Goal: Check status: Check status

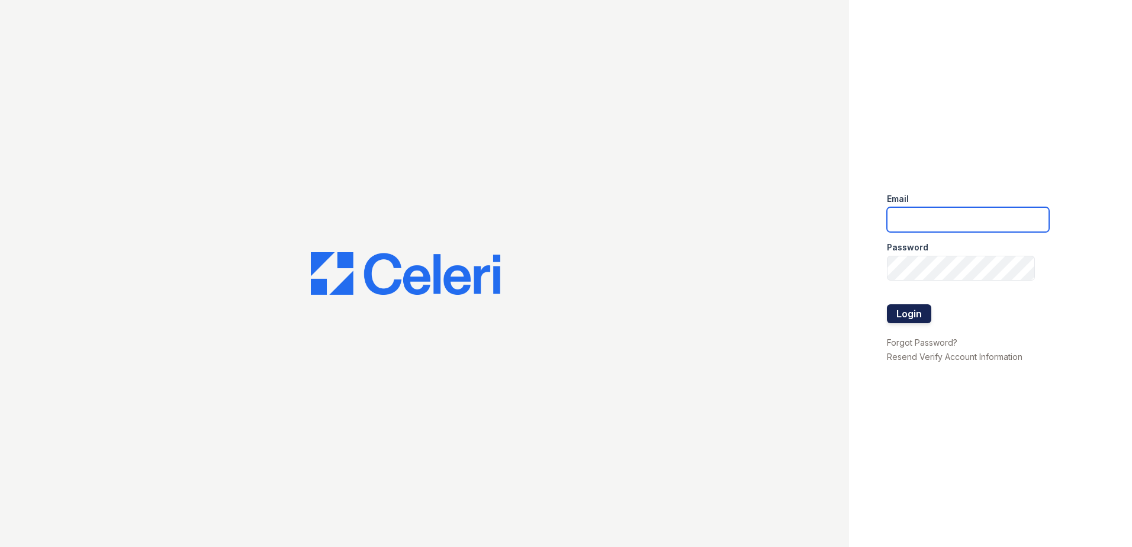
type input "jcartagena@trinity-pm.com"
click at [891, 309] on button "Login" at bounding box center [909, 313] width 44 height 19
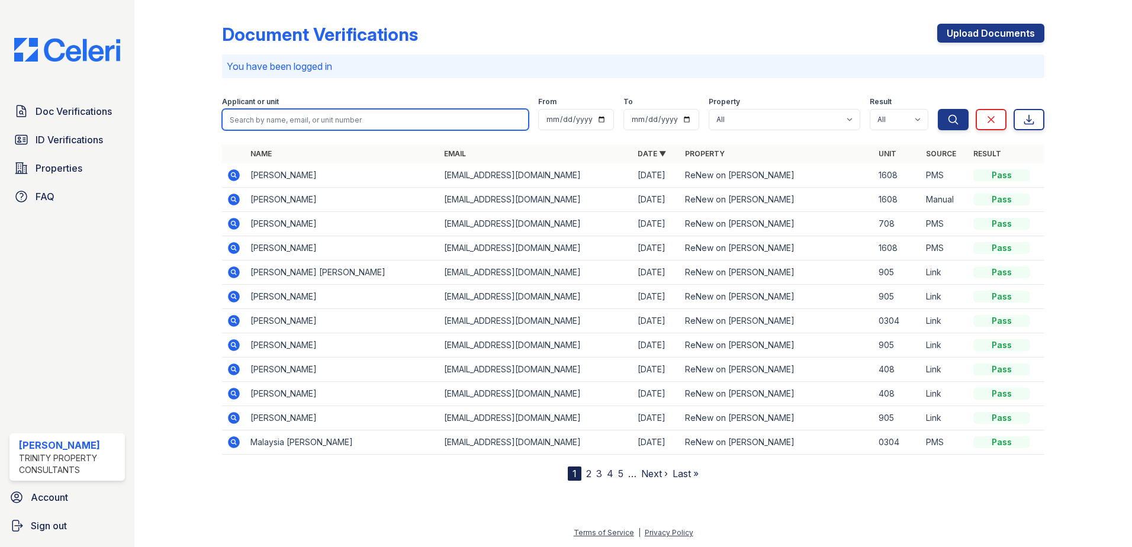
click at [318, 118] on input "search" at bounding box center [375, 119] width 307 height 21
type input "malaysua"
click at [938, 109] on button "Search" at bounding box center [953, 119] width 31 height 21
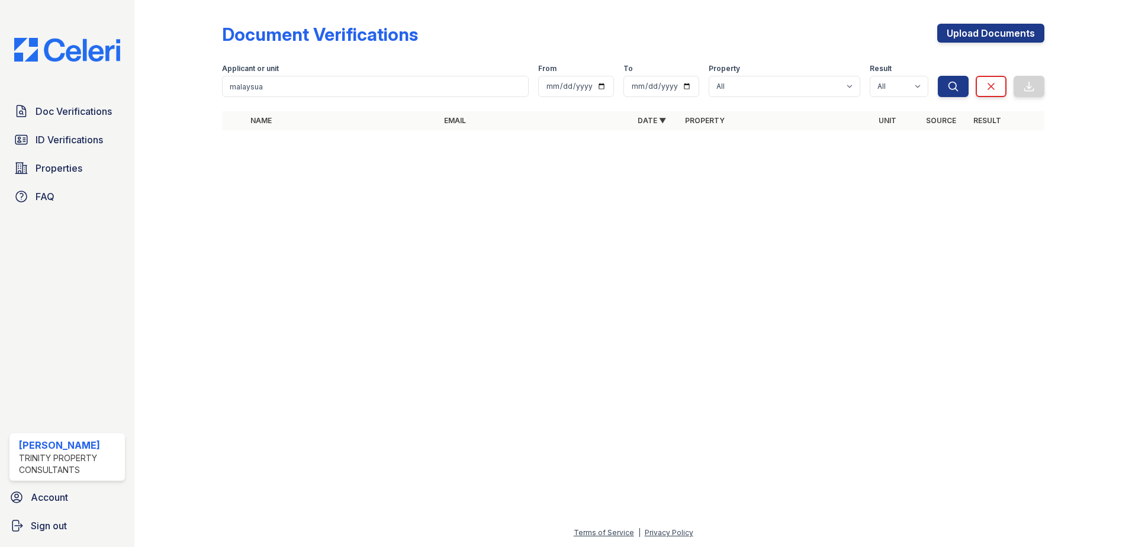
click at [319, 99] on form "Applicant or unit malaysua From To Property All ReNew on Merritt Result All Pas…" at bounding box center [633, 77] width 822 height 47
click at [360, 92] on input "malaysua" at bounding box center [375, 86] width 307 height 21
type input "malaysia"
click at [938, 76] on button "Search" at bounding box center [953, 86] width 31 height 21
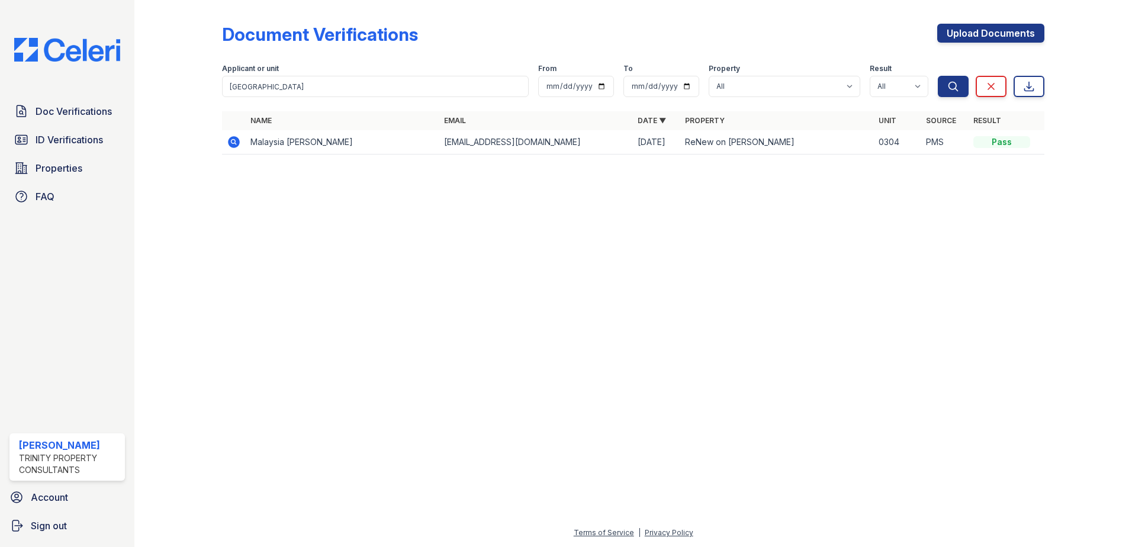
click at [236, 141] on icon at bounding box center [234, 142] width 14 height 14
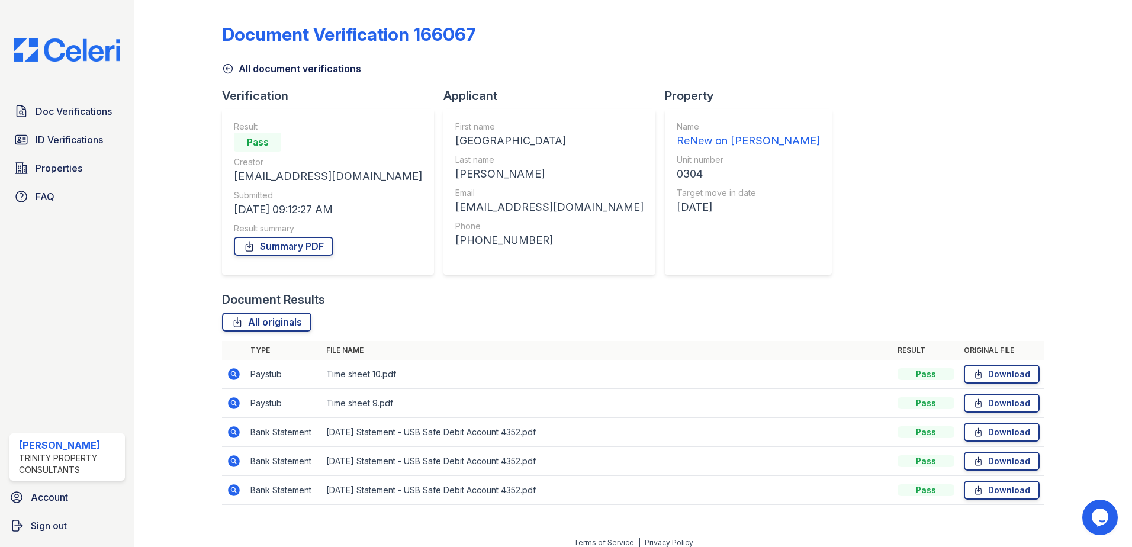
click at [234, 374] on icon at bounding box center [233, 373] width 3 height 3
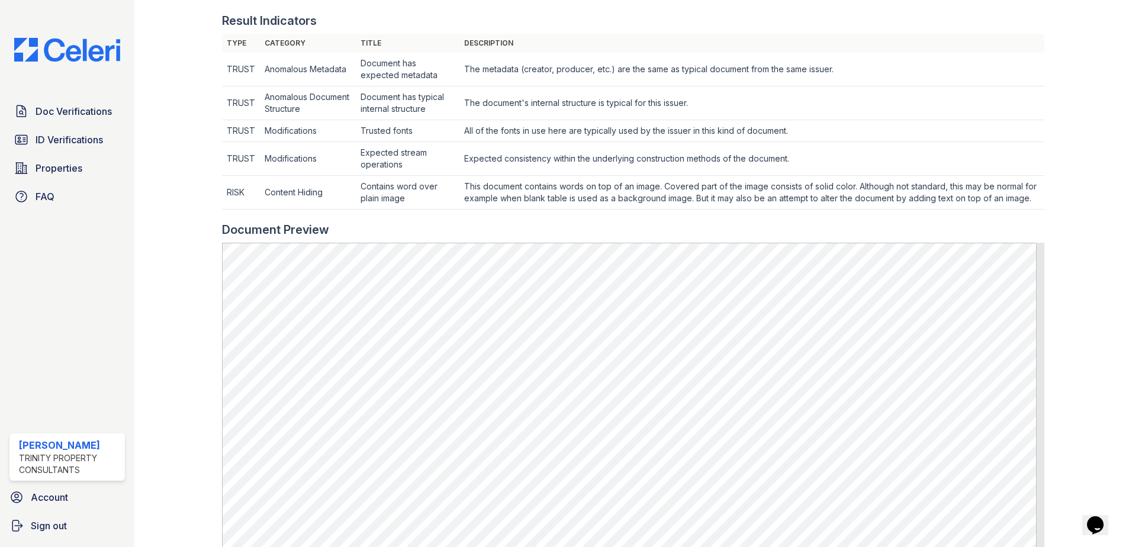
scroll to position [355, 0]
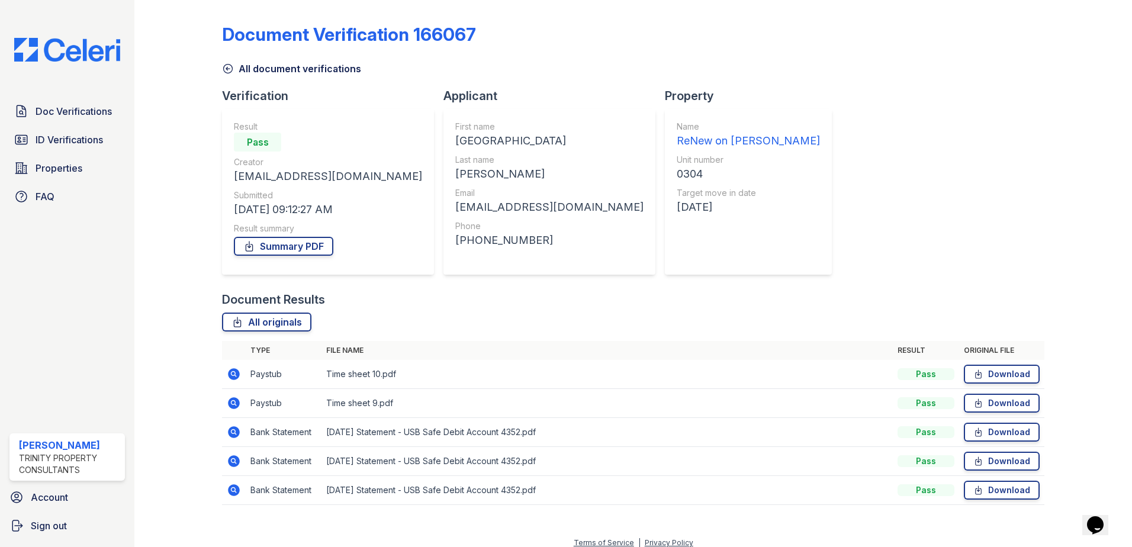
click at [228, 430] on icon at bounding box center [234, 432] width 12 height 12
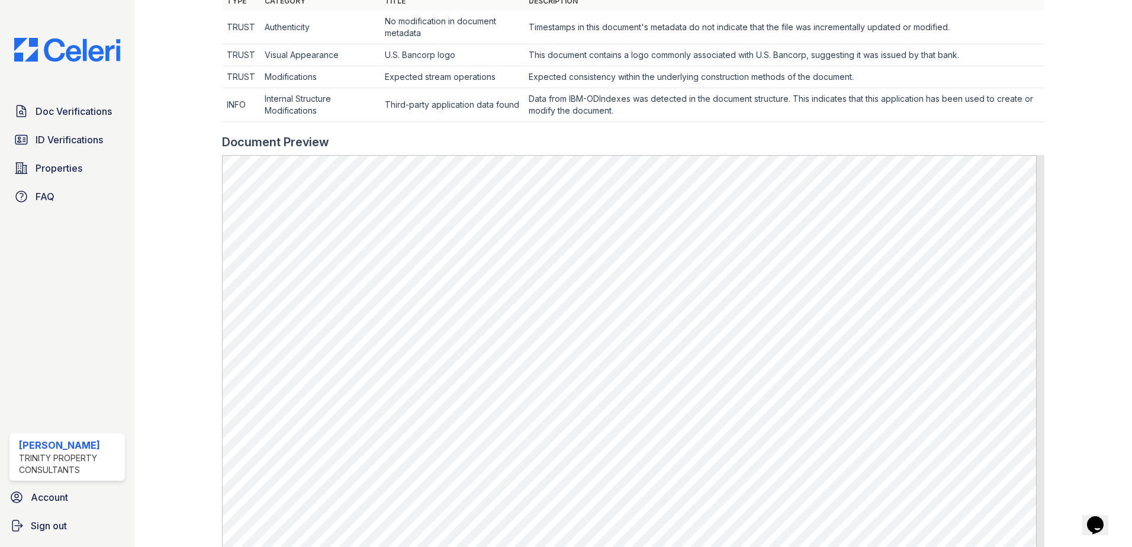
scroll to position [414, 0]
